Goal: Information Seeking & Learning: Learn about a topic

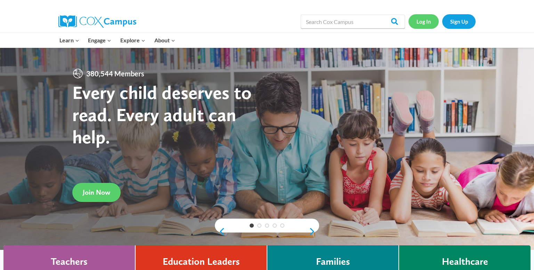
click at [418, 21] on link "Log In" at bounding box center [423, 21] width 30 height 14
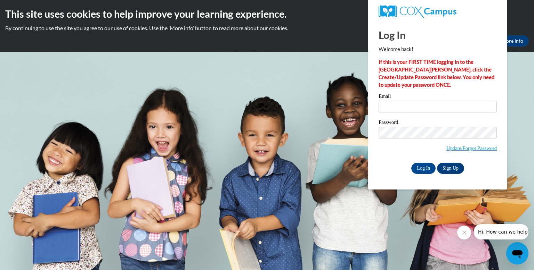
click at [421, 113] on span at bounding box center [437, 107] width 118 height 12
click at [421, 106] on input "Email" at bounding box center [437, 107] width 118 height 12
type input "christina.schmick@wrps.net"
click at [411, 163] on input "Log In" at bounding box center [423, 168] width 24 height 11
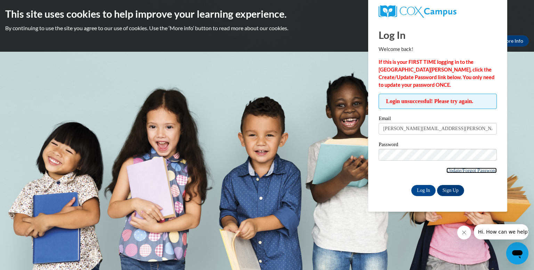
click at [456, 170] on link "Update/Forgot Password" at bounding box center [471, 171] width 50 height 6
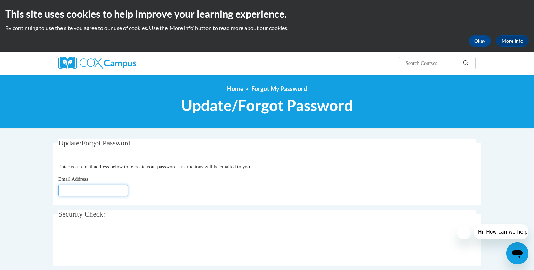
click at [59, 192] on input "Email Address" at bounding box center [93, 191] width 70 height 12
type input "christina"
type input "Christina.schmick@wrps.net"
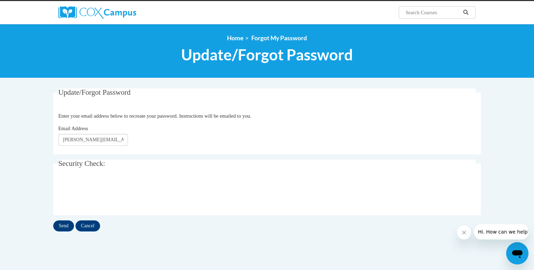
scroll to position [78, 0]
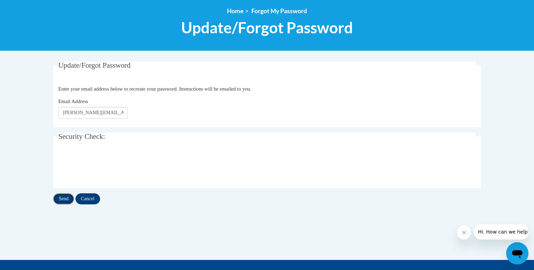
click at [68, 197] on input "Send" at bounding box center [63, 199] width 21 height 11
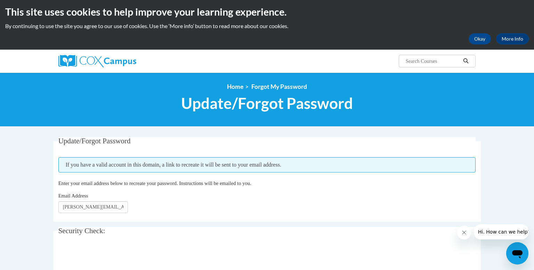
scroll to position [3, 0]
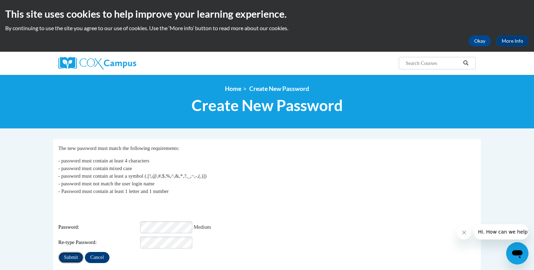
click at [71, 252] on input "Submit" at bounding box center [70, 257] width 25 height 11
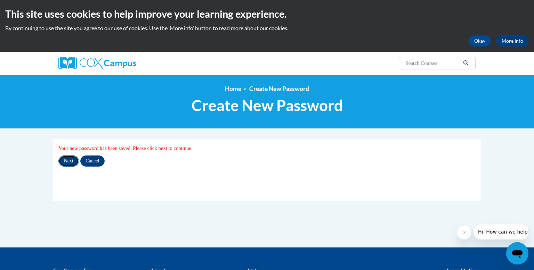
click at [70, 164] on input "Next" at bounding box center [68, 161] width 21 height 11
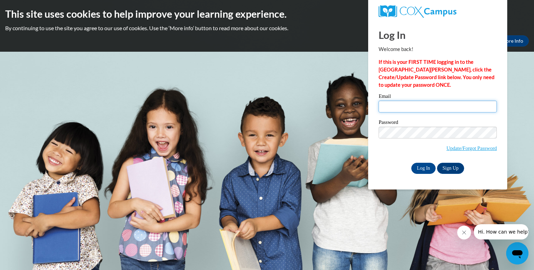
drag, startPoint x: 476, startPoint y: 105, endPoint x: 493, endPoint y: 109, distance: 17.6
click at [476, 104] on input "Email" at bounding box center [437, 107] width 118 height 12
type input "christina.schmick@wrps.net"
click at [428, 168] on input "Log In" at bounding box center [423, 168] width 24 height 11
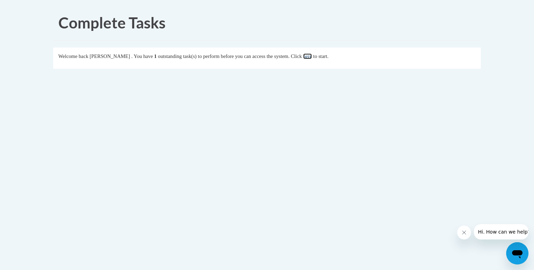
click at [312, 58] on link "here" at bounding box center [307, 57] width 9 height 6
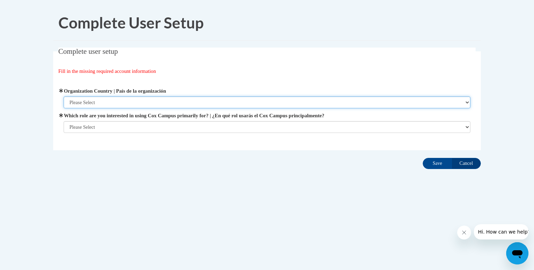
click at [173, 102] on select "Please Select United States | Estados Unidos Outside of the United States | Fue…" at bounding box center [267, 103] width 407 height 12
select select "ad49bcad-a171-4b2e-b99c-48b446064914"
click at [64, 97] on select "Please Select United States | Estados Unidos Outside of the United States | Fue…" at bounding box center [267, 103] width 407 height 12
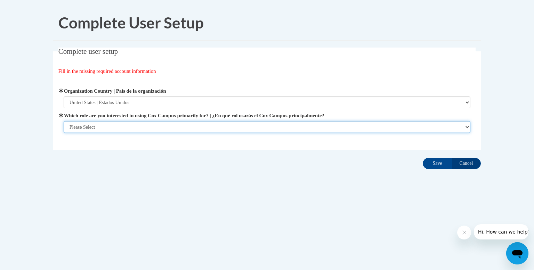
click at [139, 124] on select "Please Select College/University | Colegio/Universidad Community/Nonprofit Part…" at bounding box center [267, 127] width 407 height 12
select select "fbf2d438-af2f-41f8-98f1-81c410e29de3"
click at [64, 133] on select "Please Select College/University | Colegio/Universidad Community/Nonprofit Part…" at bounding box center [267, 127] width 407 height 12
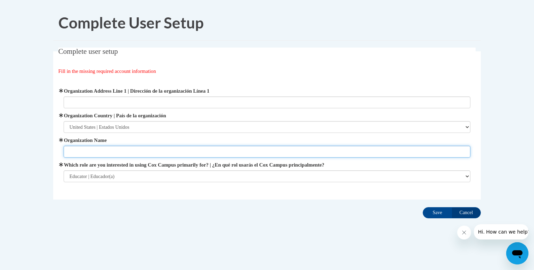
click at [149, 149] on input "Organization Name" at bounding box center [267, 152] width 407 height 12
type input "WRPS"
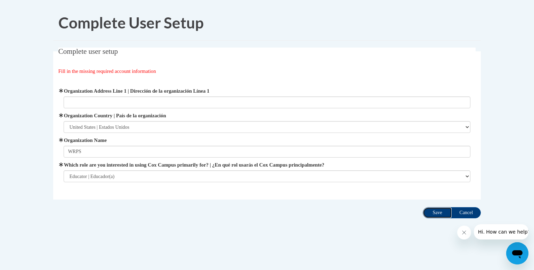
click at [438, 214] on input "Save" at bounding box center [437, 212] width 29 height 11
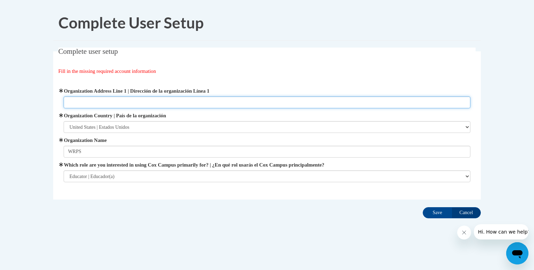
click at [181, 106] on input "Organization Address Line 1 | Dirección de la organización Línea 1" at bounding box center [267, 103] width 407 height 12
click at [177, 100] on input "Organization Address Line 1 | Dirección de la organización Línea 1" at bounding box center [267, 103] width 407 height 12
type input "510 Peach St"
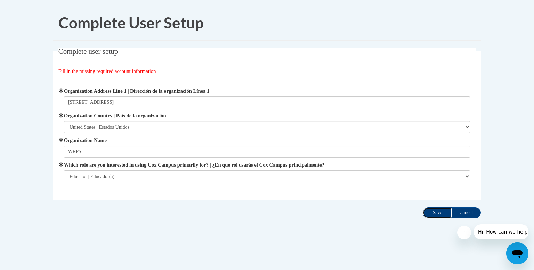
click at [434, 210] on input "Save" at bounding box center [437, 212] width 29 height 11
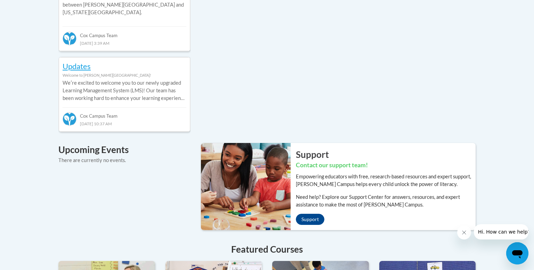
scroll to position [47, 0]
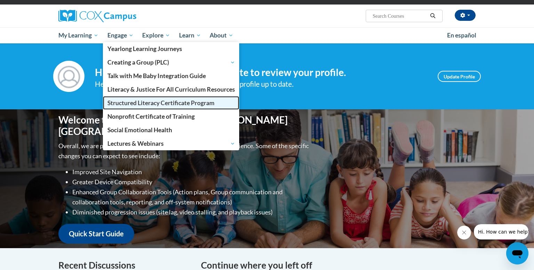
click at [147, 104] on span "Structured Literacy Certificate Program" at bounding box center [160, 102] width 107 height 7
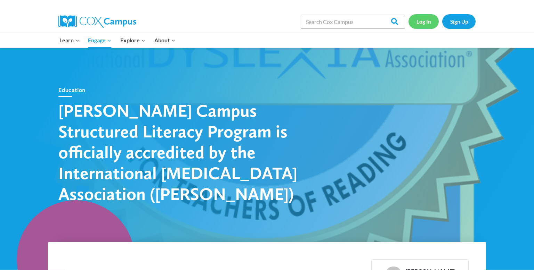
click at [430, 21] on link "Log In" at bounding box center [423, 21] width 30 height 14
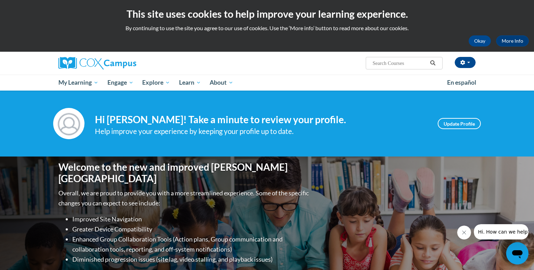
click at [457, 129] on div "Your profile Hi [PERSON_NAME]! Take a minute to review your profile. Help impro…" at bounding box center [267, 123] width 438 height 31
click at [456, 124] on link "Update Profile" at bounding box center [459, 123] width 43 height 11
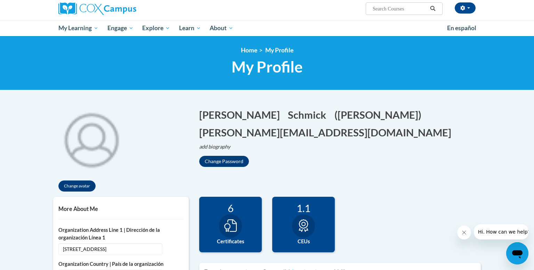
scroll to position [54, 0]
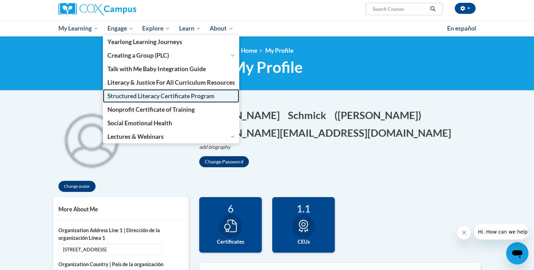
click at [151, 98] on span "Structured Literacy Certificate Program" at bounding box center [160, 95] width 107 height 7
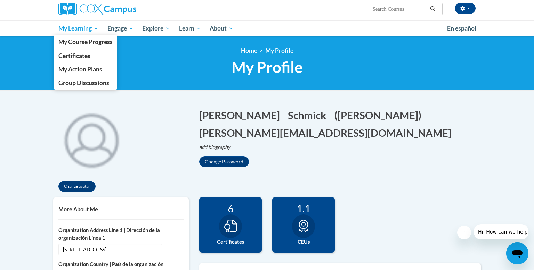
click at [83, 28] on span "My Learning" at bounding box center [78, 28] width 40 height 8
click at [90, 43] on span "My Course Progress" at bounding box center [85, 41] width 54 height 7
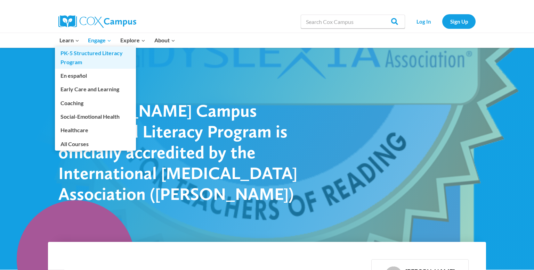
click at [79, 56] on link "PK-5 Structured Literacy Program" at bounding box center [95, 58] width 81 height 22
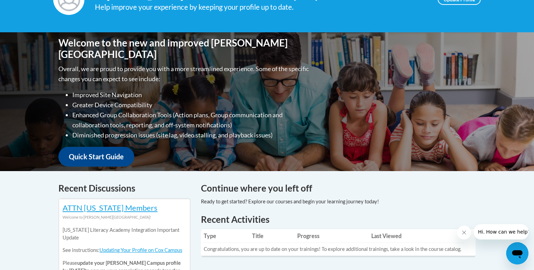
scroll to position [105, 0]
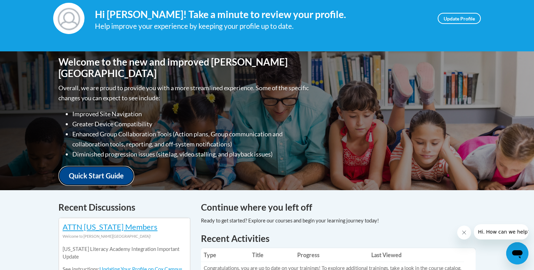
click at [106, 167] on link "Quick Start Guide" at bounding box center [96, 176] width 76 height 20
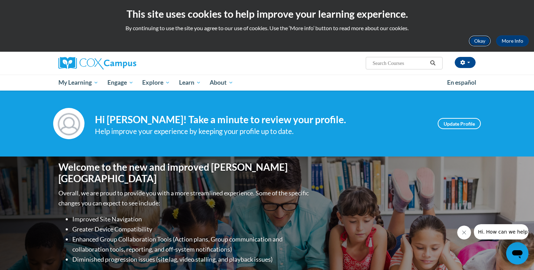
click at [484, 42] on button "Okay" at bounding box center [479, 40] width 22 height 11
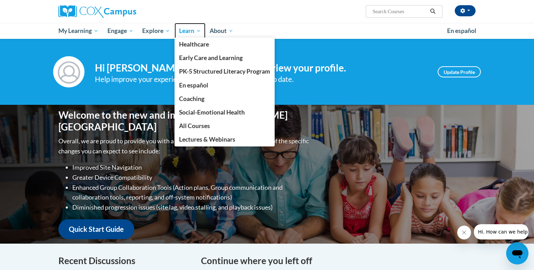
click at [200, 33] on span "Learn" at bounding box center [190, 31] width 22 height 8
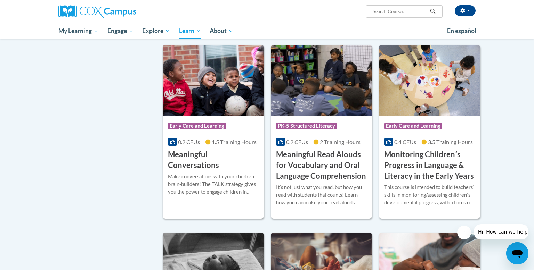
scroll to position [1012, 0]
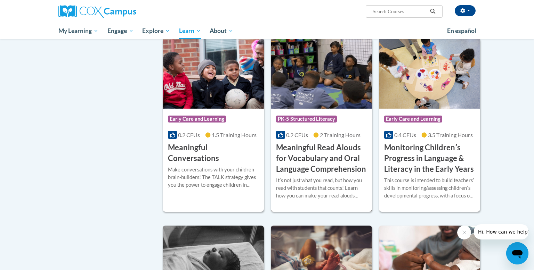
click at [324, 158] on h3 "Meaningful Read Alouds for Vocabulary and Oral Language Comprehension" at bounding box center [321, 158] width 91 height 32
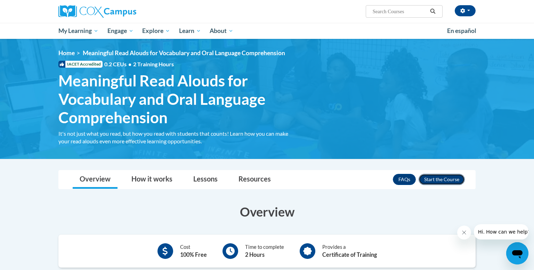
click at [445, 181] on button "Enroll" at bounding box center [441, 179] width 46 height 11
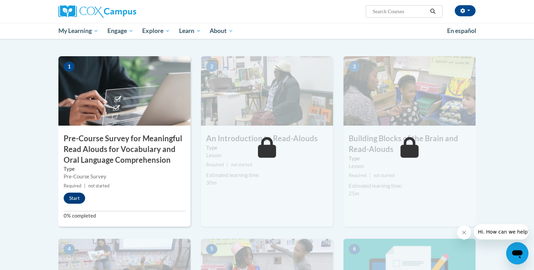
scroll to position [151, 0]
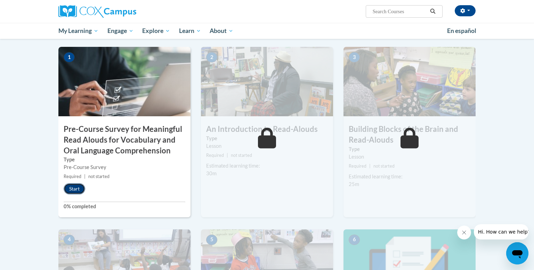
click at [70, 188] on button "Start" at bounding box center [75, 189] width 22 height 11
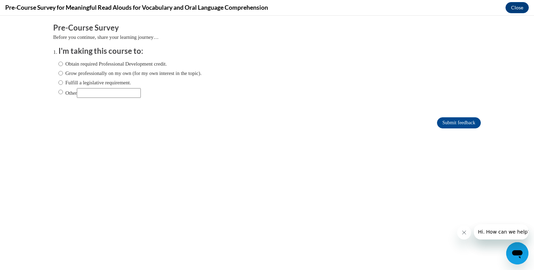
scroll to position [0, 0]
click at [85, 84] on label "Fulfill a legislative requirement." at bounding box center [94, 83] width 73 height 8
click at [63, 84] on input "Fulfill a legislative requirement." at bounding box center [60, 83] width 5 height 8
radio input "true"
click at [459, 122] on input "Submit feedback" at bounding box center [459, 122] width 44 height 11
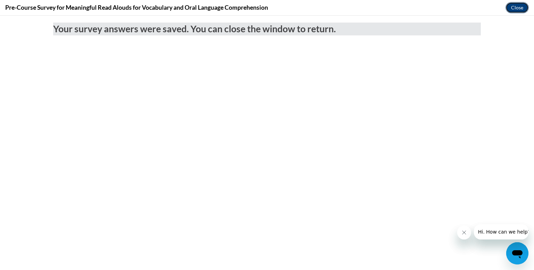
click at [515, 10] on button "Close" at bounding box center [516, 7] width 23 height 11
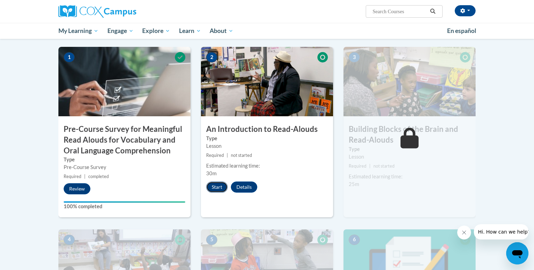
click at [217, 189] on button "Start" at bounding box center [217, 187] width 22 height 11
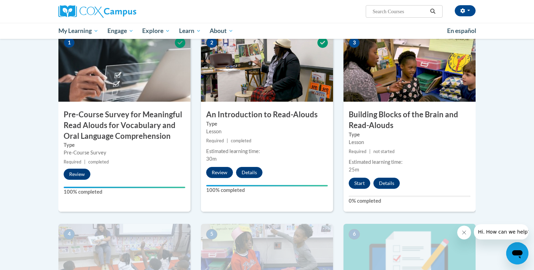
scroll to position [224, 0]
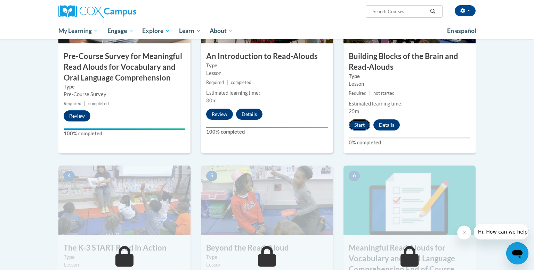
click at [359, 127] on button "Start" at bounding box center [360, 125] width 22 height 11
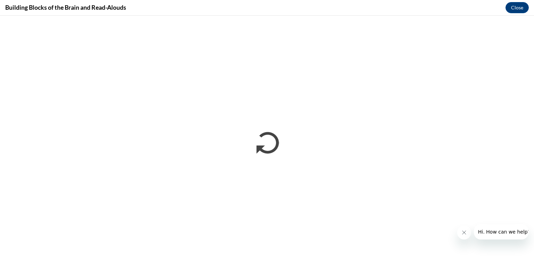
scroll to position [0, 0]
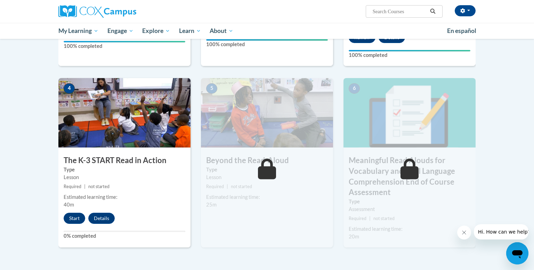
scroll to position [403, 0]
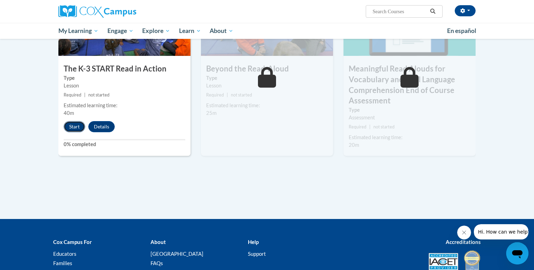
click at [76, 126] on button "Start" at bounding box center [75, 126] width 22 height 11
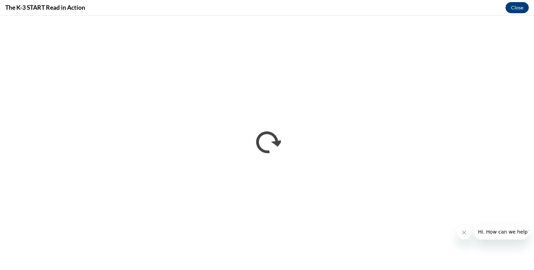
scroll to position [0, 0]
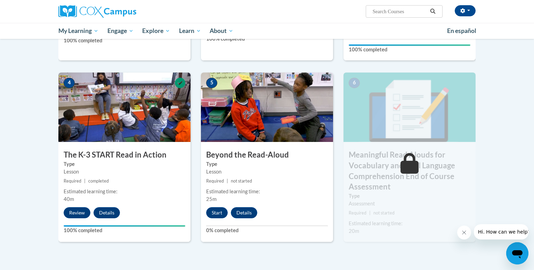
scroll to position [317, 0]
click at [219, 211] on button "Start" at bounding box center [217, 212] width 22 height 11
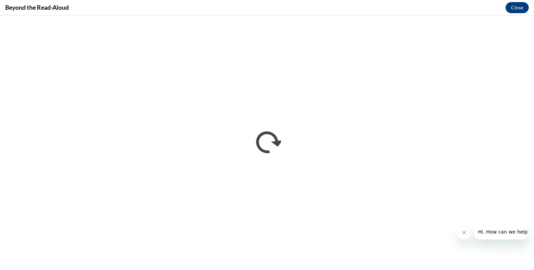
scroll to position [0, 0]
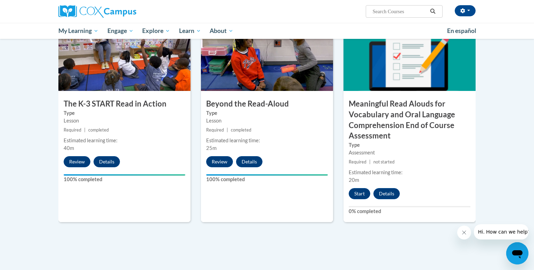
scroll to position [370, 0]
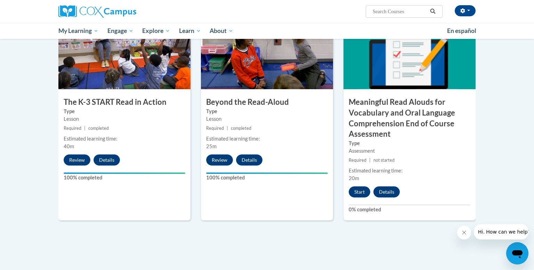
click at [370, 197] on div "Start Details" at bounding box center [375, 192] width 65 height 11
click at [362, 193] on button "Start" at bounding box center [360, 192] width 22 height 11
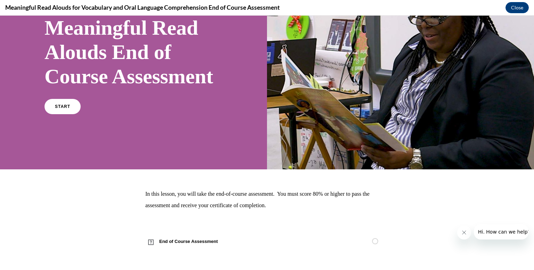
scroll to position [80, 0]
click at [62, 107] on span "START" at bounding box center [63, 106] width 16 height 5
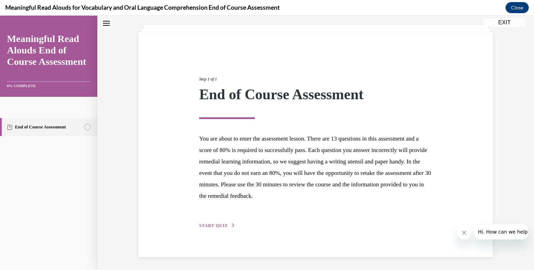
scroll to position [37, 0]
click at [222, 225] on span "START QUIZ" at bounding box center [213, 225] width 28 height 5
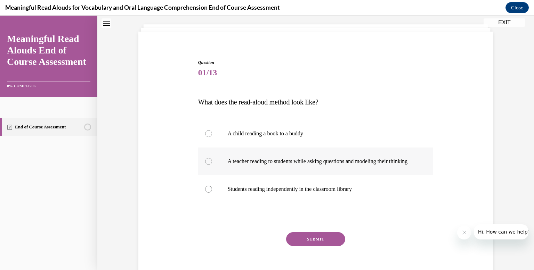
click at [328, 158] on p "A teacher reading to students while asking questions and modeling their thinking" at bounding box center [322, 161] width 188 height 7
click at [212, 158] on input "A teacher reading to students while asking questions and modeling their thinking" at bounding box center [208, 161] width 7 height 7
radio input "true"
click at [323, 243] on button "SUBMIT" at bounding box center [315, 240] width 59 height 14
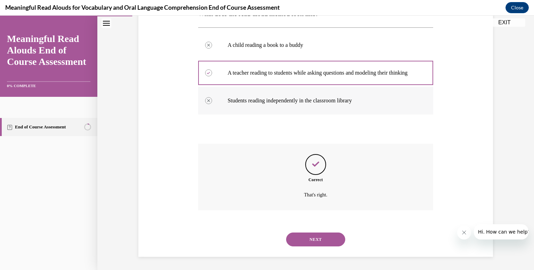
scroll to position [133, 0]
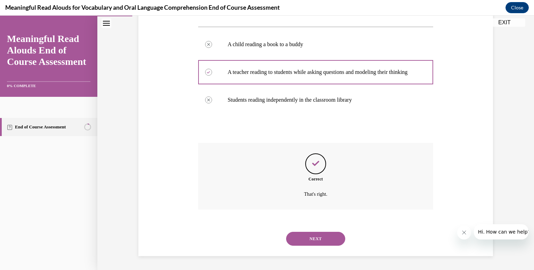
click at [316, 240] on button "NEXT" at bounding box center [315, 239] width 59 height 14
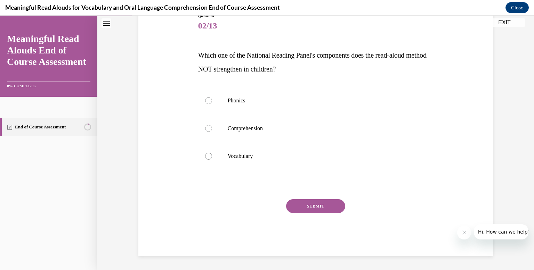
scroll to position [77, 0]
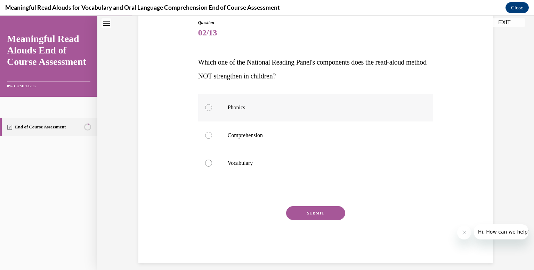
click at [236, 109] on p "Phonics" at bounding box center [322, 107] width 188 height 7
click at [212, 109] on input "Phonics" at bounding box center [208, 107] width 7 height 7
radio input "true"
click at [326, 211] on button "SUBMIT" at bounding box center [315, 213] width 59 height 14
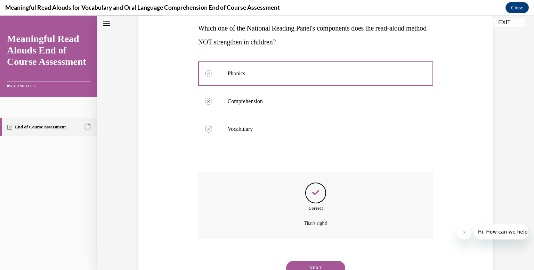
scroll to position [140, 0]
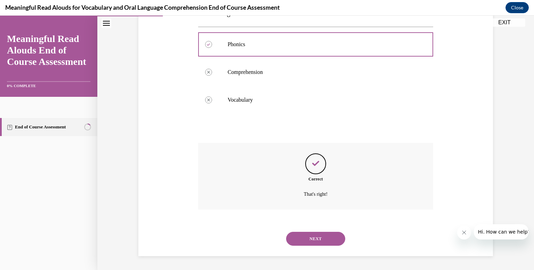
click at [322, 237] on button "NEXT" at bounding box center [315, 239] width 59 height 14
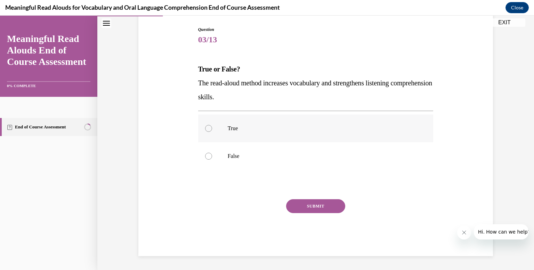
click at [235, 127] on p "True" at bounding box center [322, 128] width 188 height 7
click at [212, 127] on input "True" at bounding box center [208, 128] width 7 height 7
radio input "true"
click at [325, 207] on button "SUBMIT" at bounding box center [315, 206] width 59 height 14
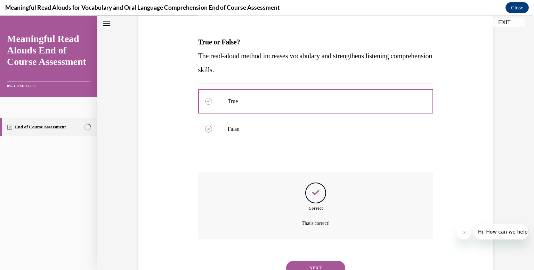
scroll to position [127, 0]
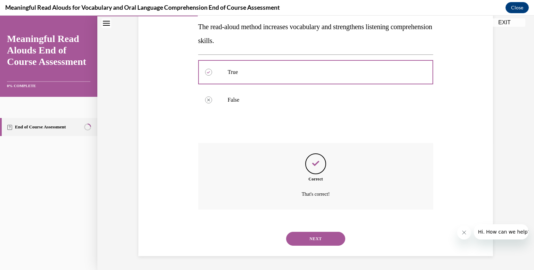
click at [318, 238] on button "NEXT" at bounding box center [315, 239] width 59 height 14
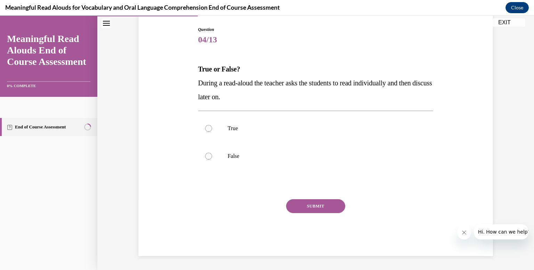
scroll to position [70, 0]
click at [242, 157] on p "False" at bounding box center [322, 156] width 188 height 7
click at [212, 157] on input "False" at bounding box center [208, 156] width 7 height 7
radio input "true"
click at [312, 209] on button "SUBMIT" at bounding box center [315, 206] width 59 height 14
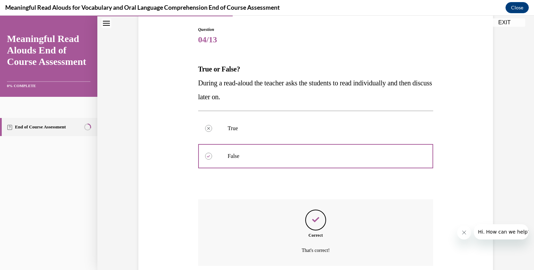
scroll to position [127, 0]
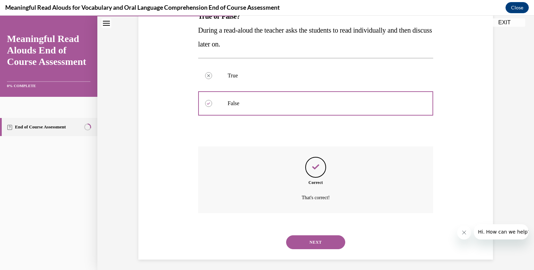
click at [311, 244] on button "NEXT" at bounding box center [315, 243] width 59 height 14
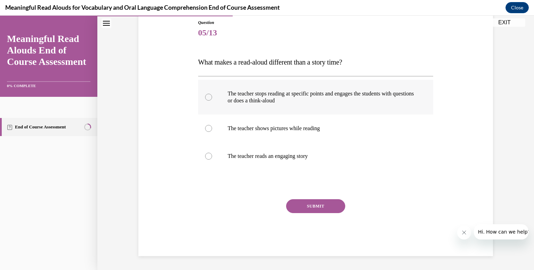
click at [282, 97] on p "The teacher stops reading at specific points and engages the students with ques…" at bounding box center [322, 97] width 188 height 14
click at [212, 97] on input "The teacher stops reading at specific points and engages the students with ques…" at bounding box center [208, 97] width 7 height 7
radio input "true"
click at [326, 211] on button "SUBMIT" at bounding box center [315, 206] width 59 height 14
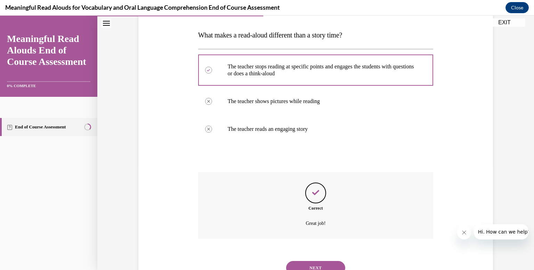
scroll to position [133, 0]
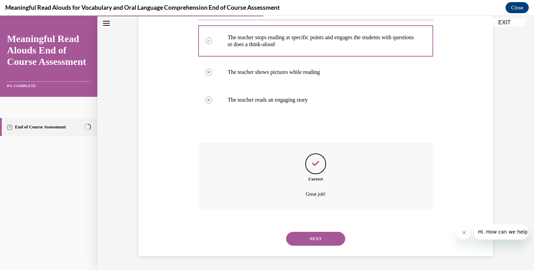
click at [315, 235] on button "NEXT" at bounding box center [315, 239] width 59 height 14
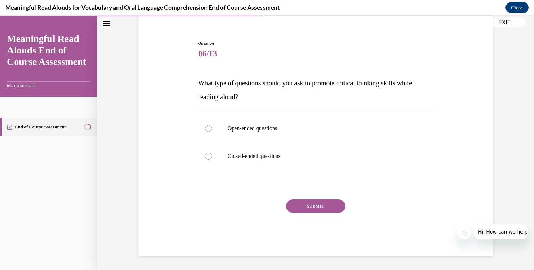
scroll to position [56, 0]
click at [272, 131] on p "Open-ended questions" at bounding box center [322, 128] width 188 height 7
click at [212, 131] on input "Open-ended questions" at bounding box center [208, 128] width 7 height 7
radio input "true"
click at [311, 207] on button "SUBMIT" at bounding box center [315, 206] width 59 height 14
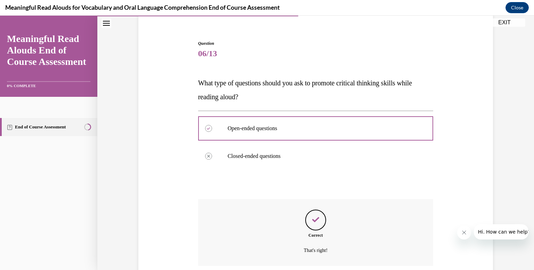
scroll to position [113, 0]
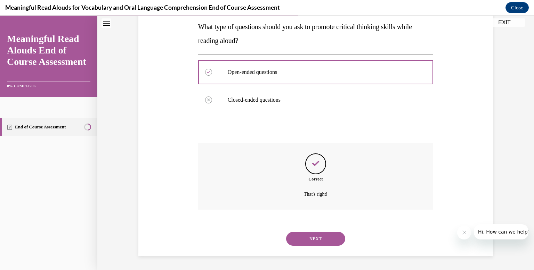
click at [329, 242] on button "NEXT" at bounding box center [315, 239] width 59 height 14
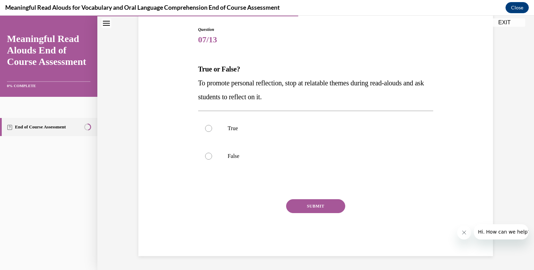
scroll to position [70, 0]
click at [245, 127] on p "True" at bounding box center [322, 128] width 188 height 7
click at [212, 127] on input "True" at bounding box center [208, 128] width 7 height 7
radio input "true"
click at [327, 205] on button "SUBMIT" at bounding box center [315, 206] width 59 height 14
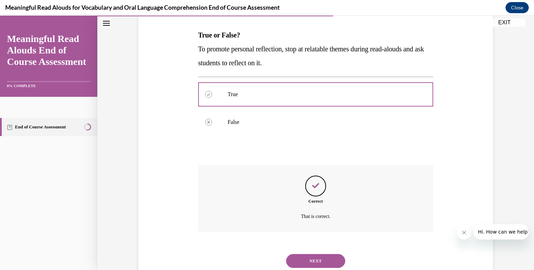
scroll to position [127, 0]
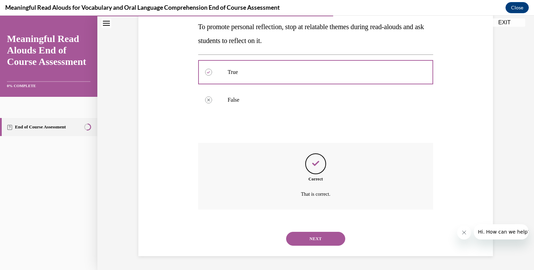
click at [325, 235] on button "NEXT" at bounding box center [315, 239] width 59 height 14
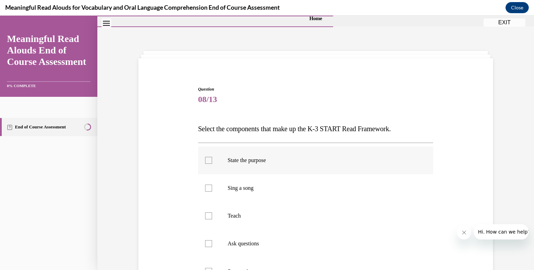
scroll to position [53, 0]
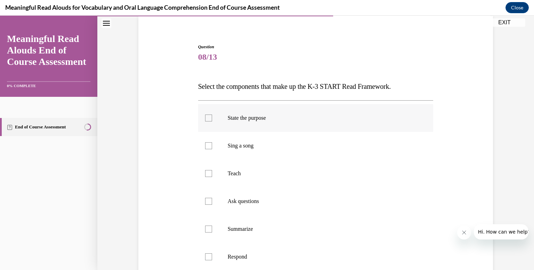
click at [252, 116] on p "State the purpose" at bounding box center [322, 118] width 188 height 7
click at [212, 116] on input "State the purpose" at bounding box center [208, 118] width 7 height 7
checkbox input "true"
click at [237, 177] on label "Teach" at bounding box center [315, 174] width 235 height 28
click at [212, 177] on input "Teach" at bounding box center [208, 173] width 7 height 7
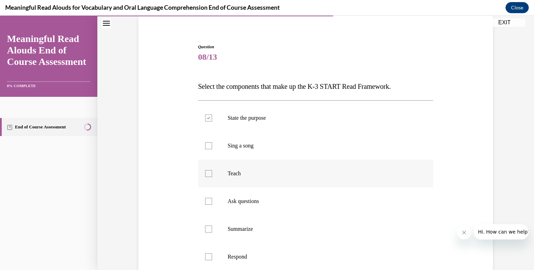
checkbox input "true"
click at [256, 199] on p "Ask questions" at bounding box center [322, 201] width 188 height 7
click at [212, 199] on input "Ask questions" at bounding box center [208, 201] width 7 height 7
checkbox input "true"
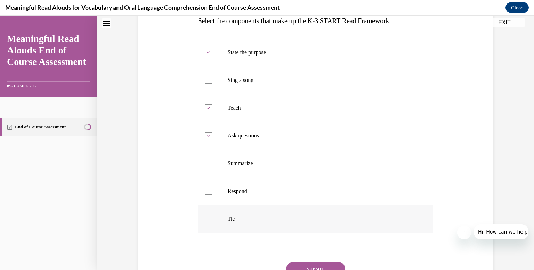
scroll to position [125, 0]
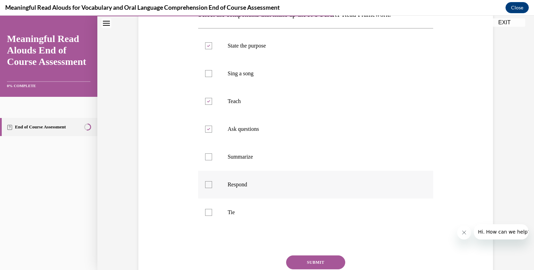
click at [230, 185] on p "Respond" at bounding box center [322, 184] width 188 height 7
click at [212, 185] on input "Respond" at bounding box center [208, 184] width 7 height 7
checkbox input "true"
click at [244, 210] on p "Tie" at bounding box center [322, 212] width 188 height 7
click at [212, 210] on input "Tie" at bounding box center [208, 212] width 7 height 7
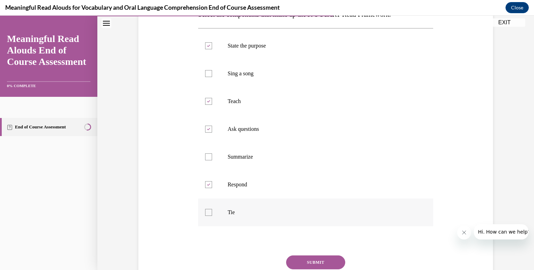
checkbox input "true"
click at [321, 258] on button "SUBMIT" at bounding box center [315, 263] width 59 height 14
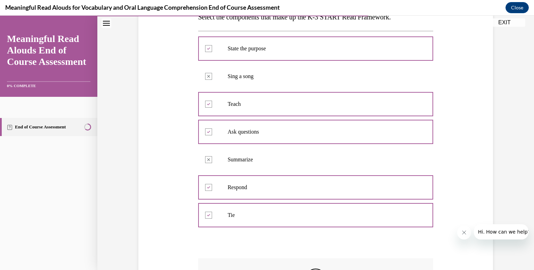
scroll to position [238, 0]
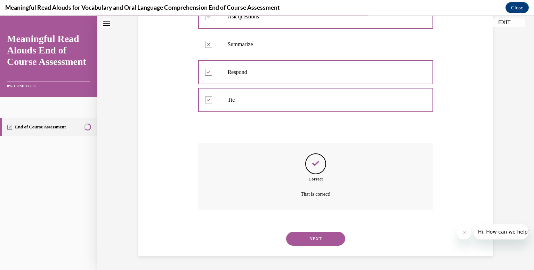
click at [319, 238] on button "NEXT" at bounding box center [315, 239] width 59 height 14
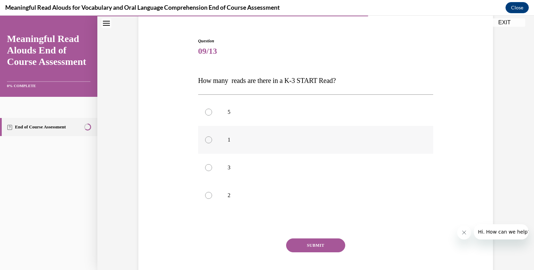
scroll to position [67, 0]
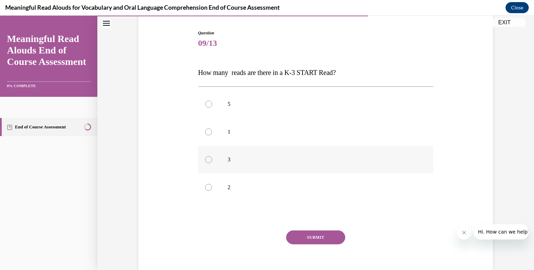
click at [232, 163] on p "3" at bounding box center [322, 159] width 188 height 7
click at [212, 163] on input "3" at bounding box center [208, 159] width 7 height 7
radio input "true"
click at [311, 236] on button "SUBMIT" at bounding box center [315, 238] width 59 height 14
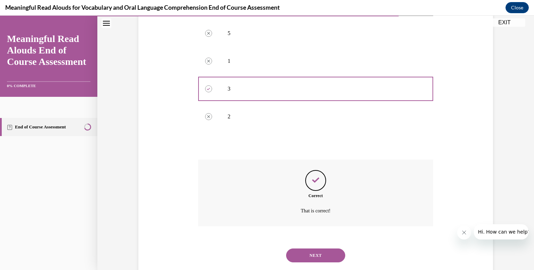
scroll to position [154, 0]
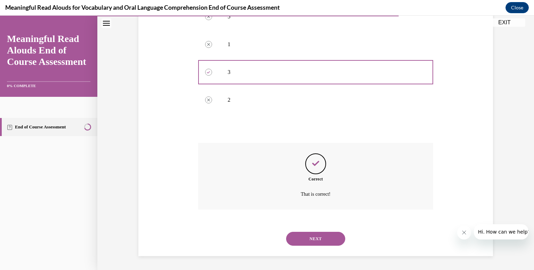
click at [320, 240] on button "NEXT" at bounding box center [315, 239] width 59 height 14
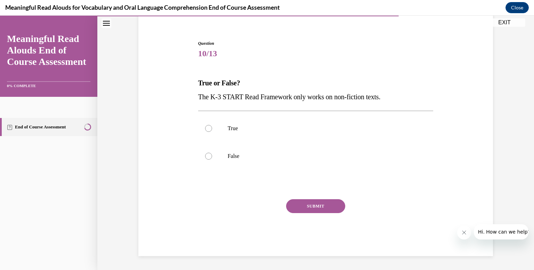
scroll to position [56, 0]
click at [234, 158] on p "False" at bounding box center [322, 156] width 188 height 7
click at [212, 158] on input "False" at bounding box center [208, 156] width 7 height 7
radio input "true"
click at [312, 207] on button "SUBMIT" at bounding box center [315, 206] width 59 height 14
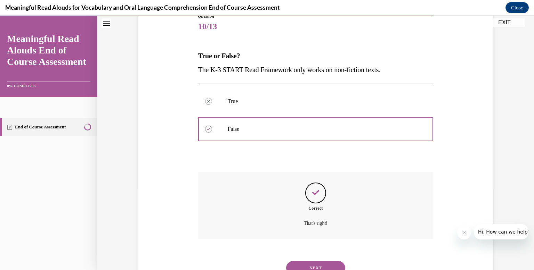
scroll to position [113, 0]
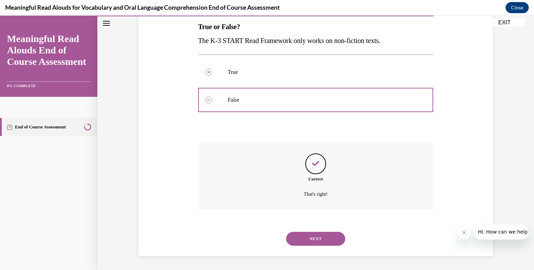
click at [314, 235] on button "NEXT" at bounding box center [315, 239] width 59 height 14
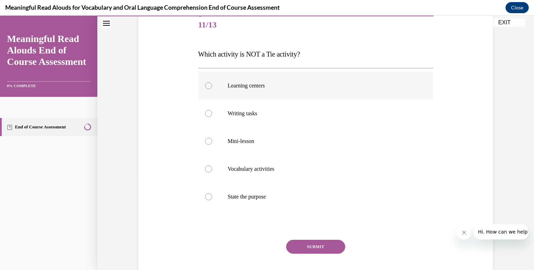
scroll to position [86, 0]
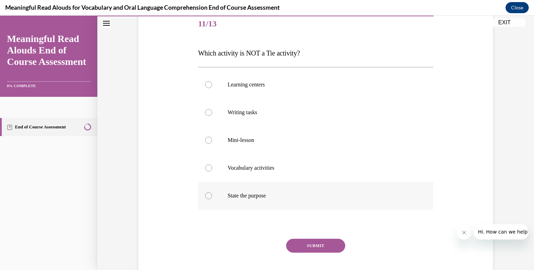
click at [270, 197] on p "State the purpose" at bounding box center [322, 196] width 188 height 7
click at [212, 197] on input "State the purpose" at bounding box center [208, 196] width 7 height 7
radio input "true"
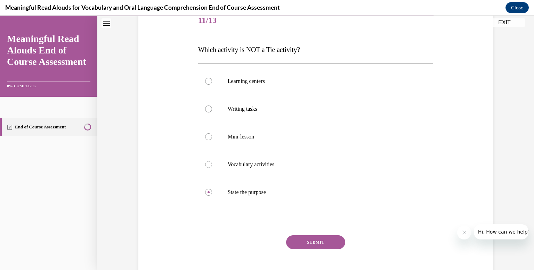
click at [315, 249] on button "SUBMIT" at bounding box center [315, 243] width 59 height 14
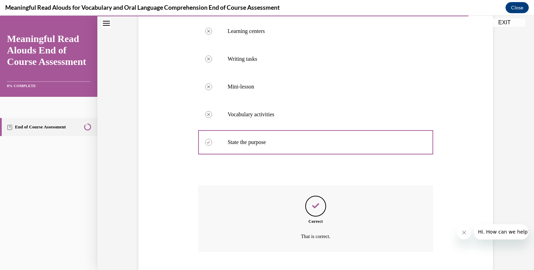
scroll to position [182, 0]
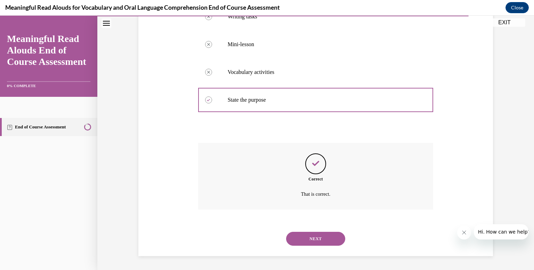
click at [320, 240] on button "NEXT" at bounding box center [315, 239] width 59 height 14
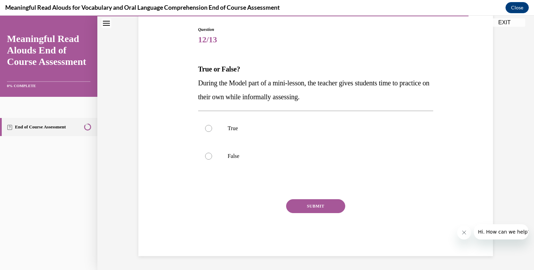
scroll to position [70, 0]
click at [233, 152] on label "False" at bounding box center [315, 156] width 235 height 28
click at [212, 153] on input "False" at bounding box center [208, 156] width 7 height 7
radio input "true"
click at [322, 203] on button "SUBMIT" at bounding box center [315, 206] width 59 height 14
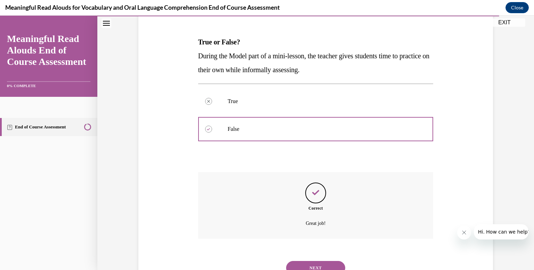
scroll to position [127, 0]
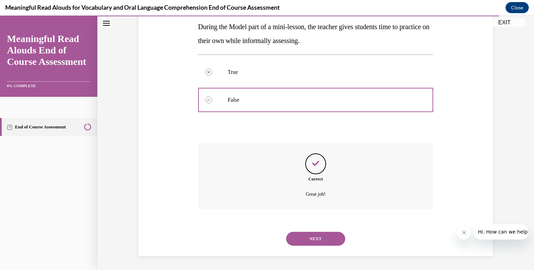
click at [319, 240] on button "NEXT" at bounding box center [315, 239] width 59 height 14
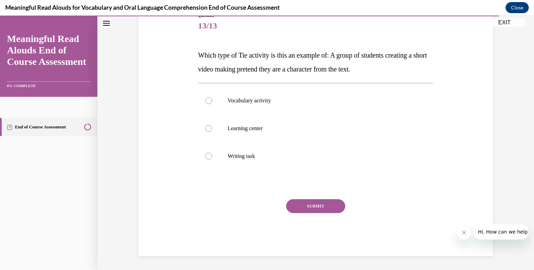
scroll to position [77, 0]
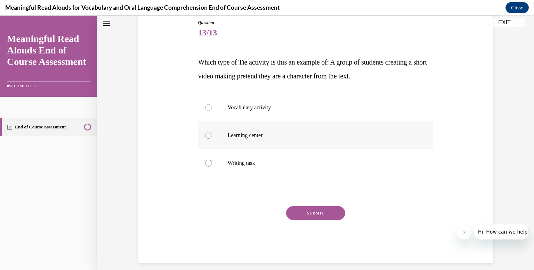
click at [251, 137] on p "Learning center" at bounding box center [322, 135] width 188 height 7
click at [212, 137] on input "Learning center" at bounding box center [208, 135] width 7 height 7
radio input "true"
click at [319, 212] on button "SUBMIT" at bounding box center [315, 213] width 59 height 14
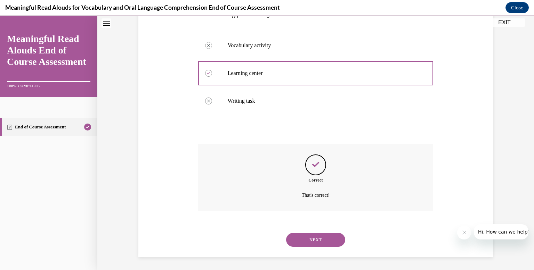
scroll to position [140, 0]
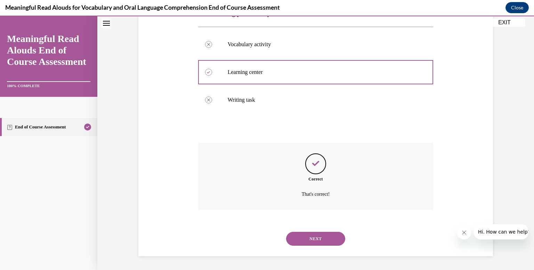
click at [321, 239] on button "NEXT" at bounding box center [315, 239] width 59 height 14
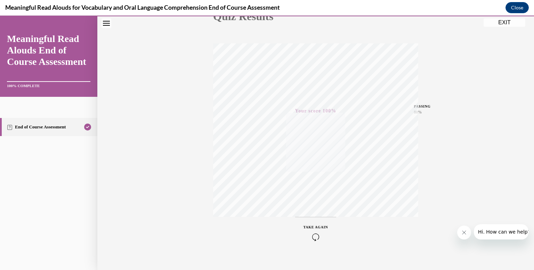
scroll to position [101, 0]
click at [501, 22] on button "EXIT" at bounding box center [504, 22] width 42 height 8
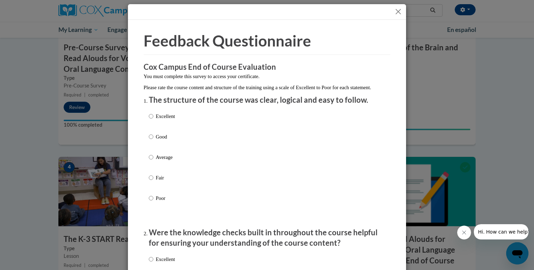
scroll to position [3, 0]
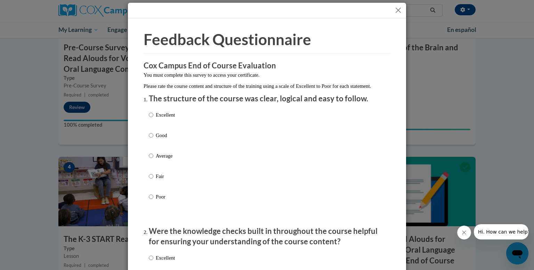
click at [164, 139] on p "Good" at bounding box center [165, 136] width 19 height 8
click at [153, 139] on input "Good" at bounding box center [151, 136] width 5 height 8
radio input "true"
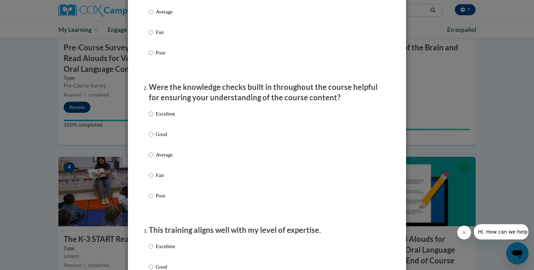
scroll to position [217, 0]
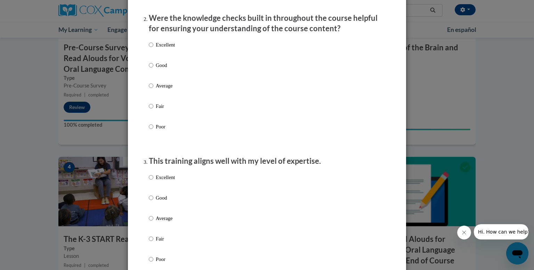
click at [172, 90] on p "Average" at bounding box center [165, 86] width 19 height 8
click at [153, 90] on input "Average" at bounding box center [151, 86] width 5 height 8
radio input "true"
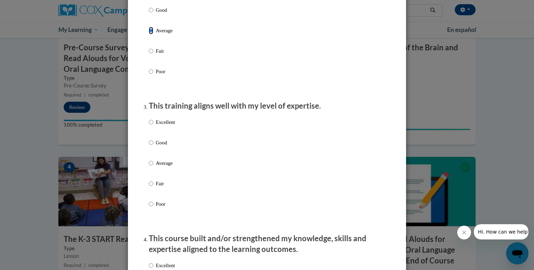
scroll to position [272, 0]
click at [166, 167] on p "Average" at bounding box center [165, 163] width 19 height 8
click at [153, 167] on input "Average" at bounding box center [151, 163] width 5 height 8
radio input "true"
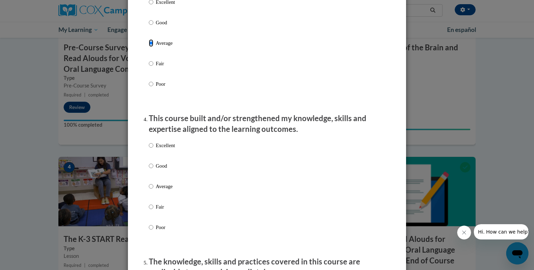
scroll to position [409, 0]
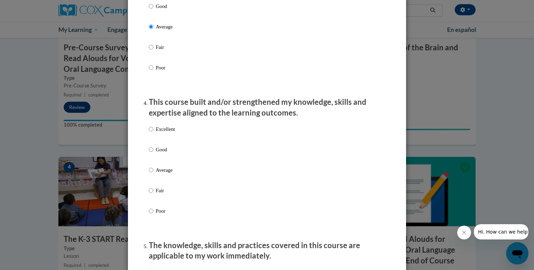
click at [167, 174] on p "Average" at bounding box center [165, 170] width 19 height 8
click at [153, 174] on input "Average" at bounding box center [151, 170] width 5 height 8
radio input "true"
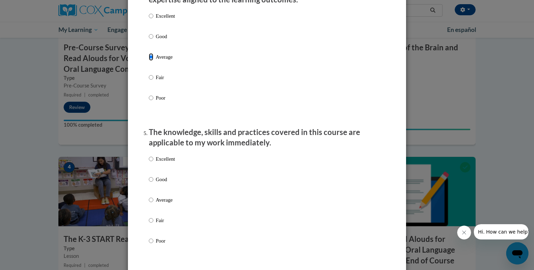
scroll to position [531, 0]
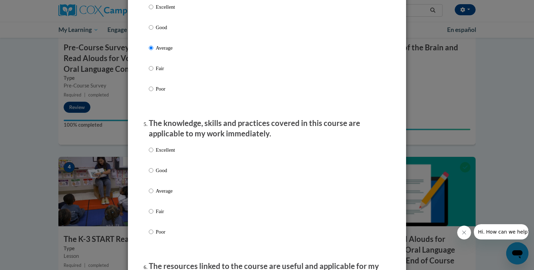
click at [158, 195] on p "Average" at bounding box center [165, 191] width 19 height 8
click at [153, 195] on input "Average" at bounding box center [151, 191] width 5 height 8
radio input "true"
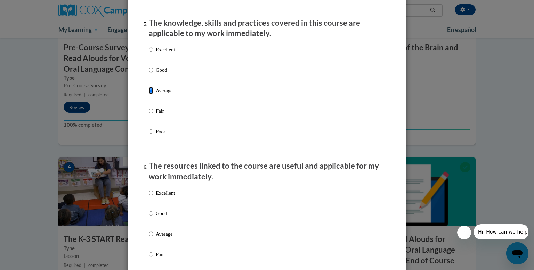
scroll to position [667, 0]
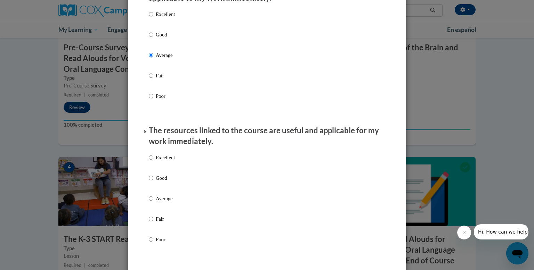
click at [163, 203] on p "Average" at bounding box center [165, 199] width 19 height 8
click at [153, 203] on input "Average" at bounding box center [151, 199] width 5 height 8
radio input "true"
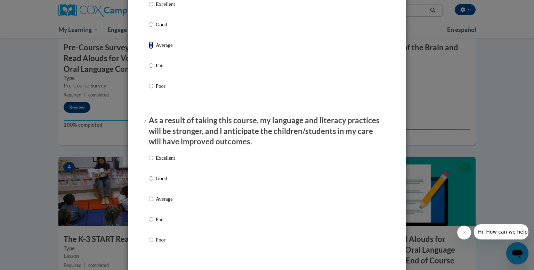
scroll to position [862, 0]
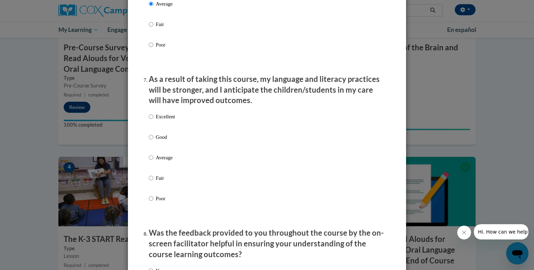
click at [160, 162] on p "Average" at bounding box center [165, 158] width 19 height 8
click at [153, 162] on input "Average" at bounding box center [151, 158] width 5 height 8
radio input "true"
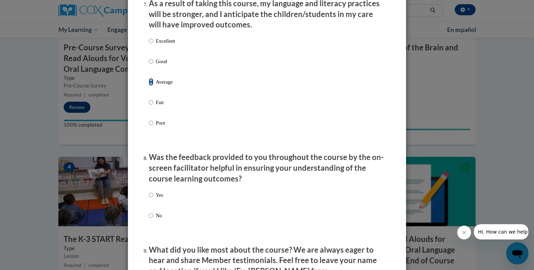
scroll to position [951, 0]
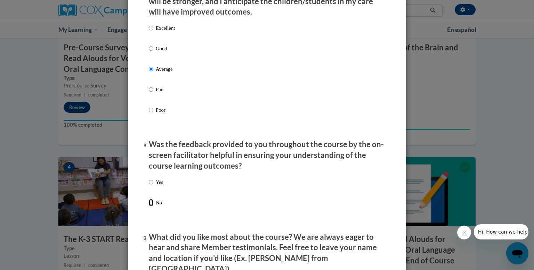
click at [151, 207] on input "No" at bounding box center [151, 203] width 5 height 8
radio input "true"
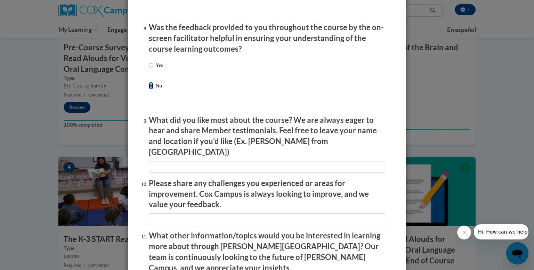
scroll to position [1177, 0]
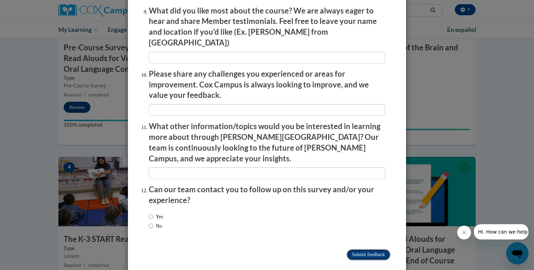
click at [375, 250] on input "Submit feedback" at bounding box center [368, 255] width 44 height 11
